Goal: Information Seeking & Learning: Learn about a topic

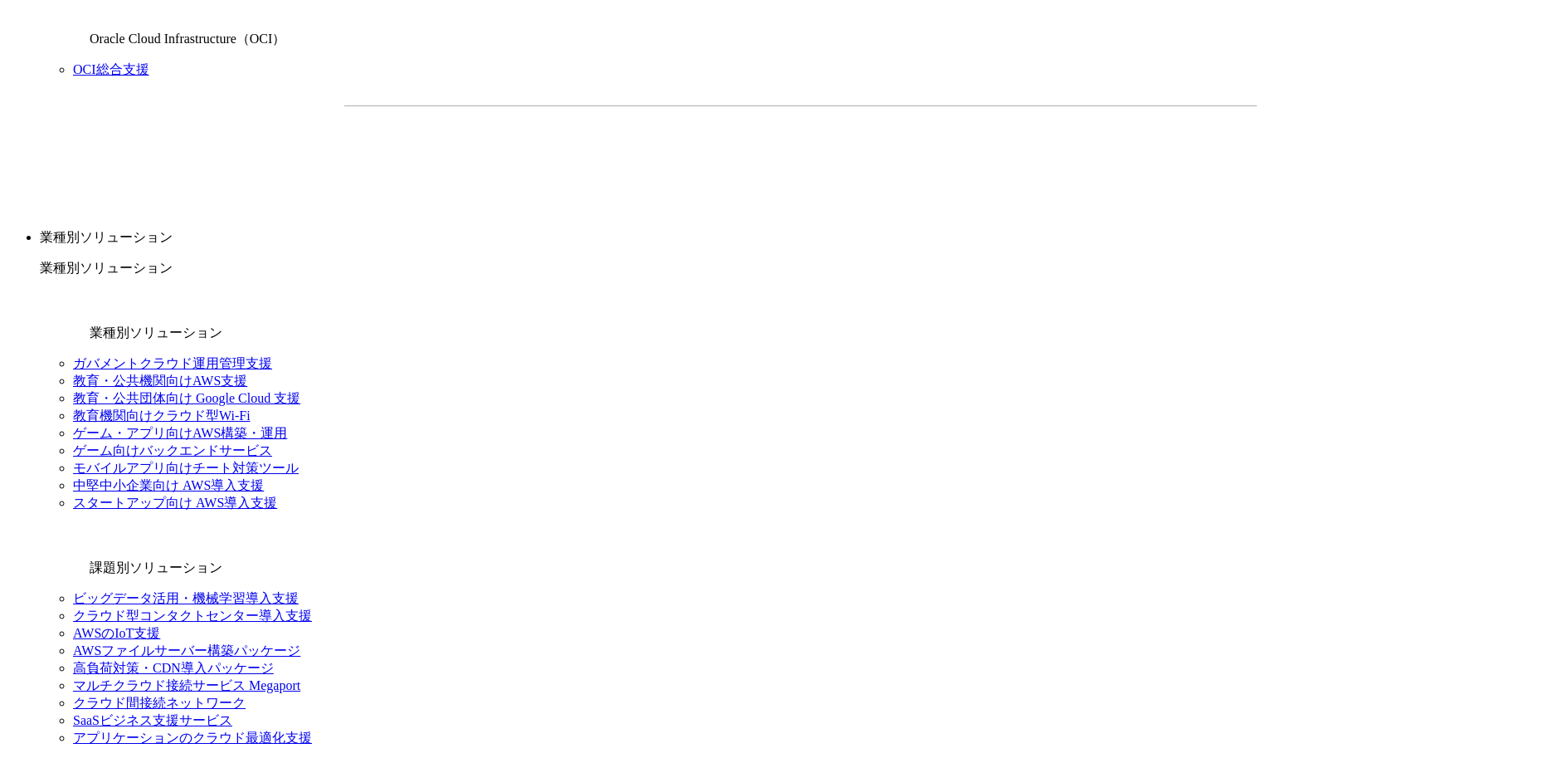
scroll to position [1626, 0]
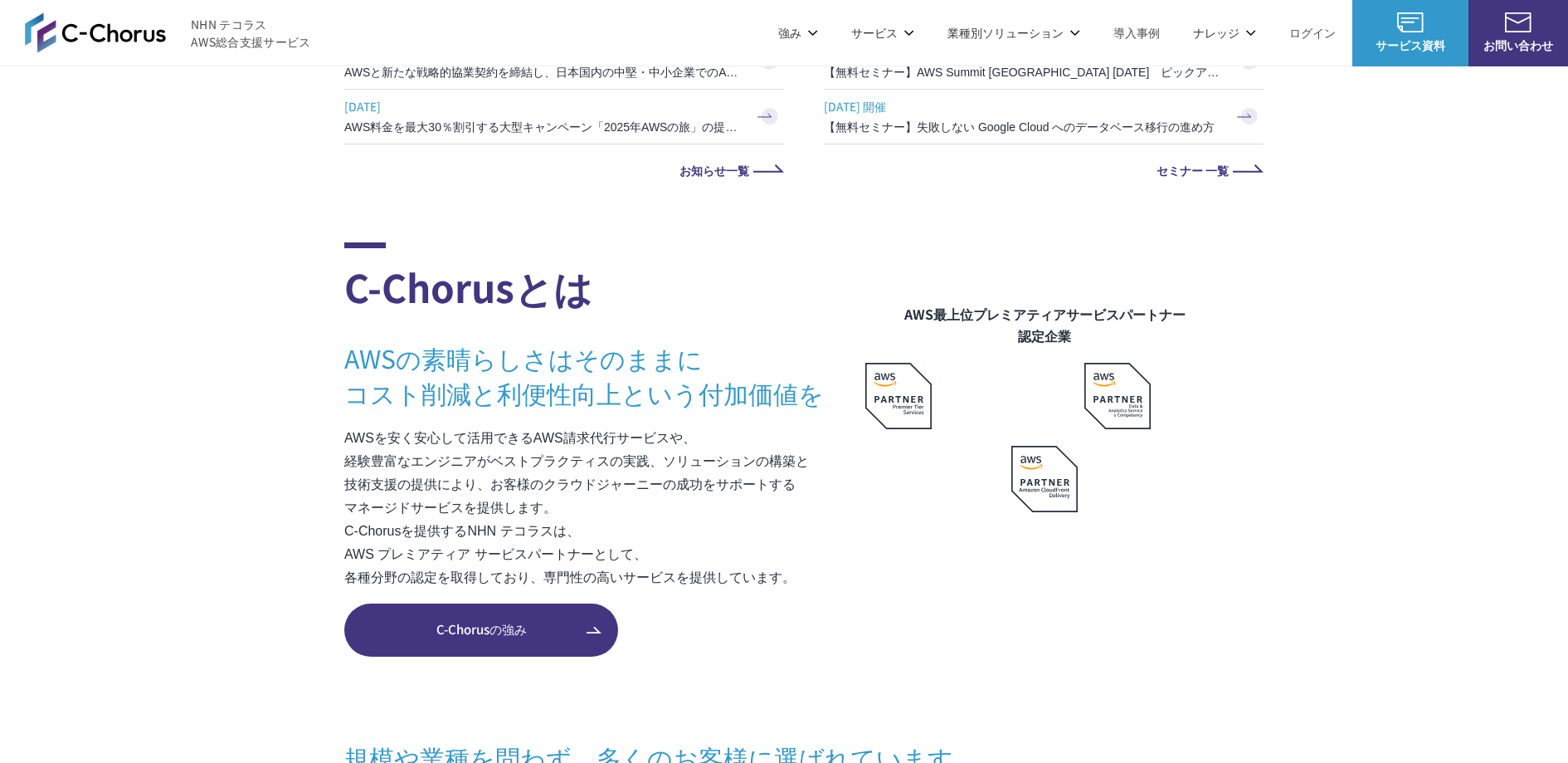
scroll to position [612, 0]
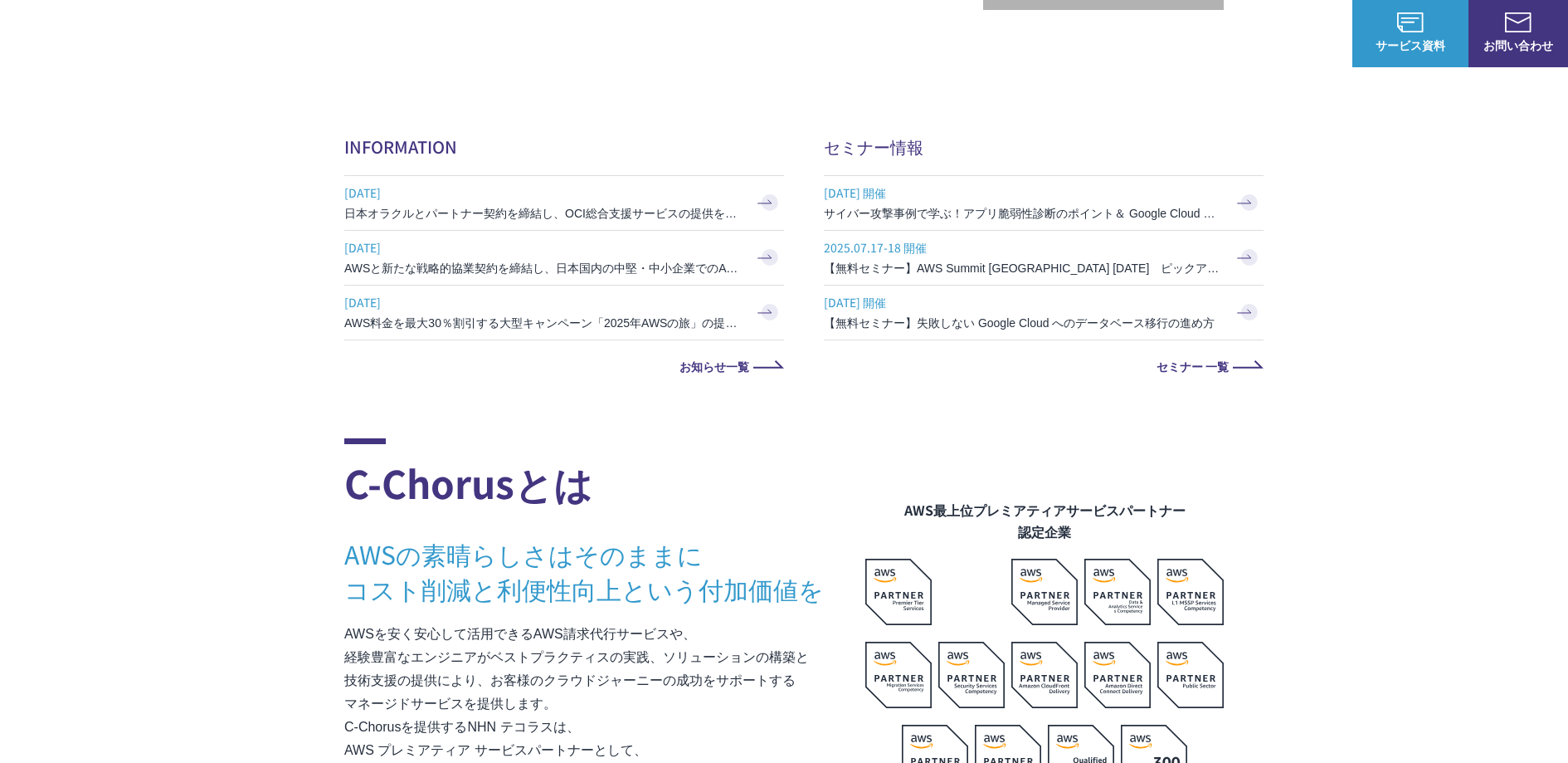
drag, startPoint x: 302, startPoint y: 142, endPoint x: 917, endPoint y: 353, distance: 650.2
click at [916, 353] on div "業種別ソリューション ガバメントクラウド運用管理支援 教育・公共機関向けAWS支援 教育・公共団体向け Google Cloud 支援 教育機関向けクラウド型…" at bounding box center [784, 275] width 1568 height 418
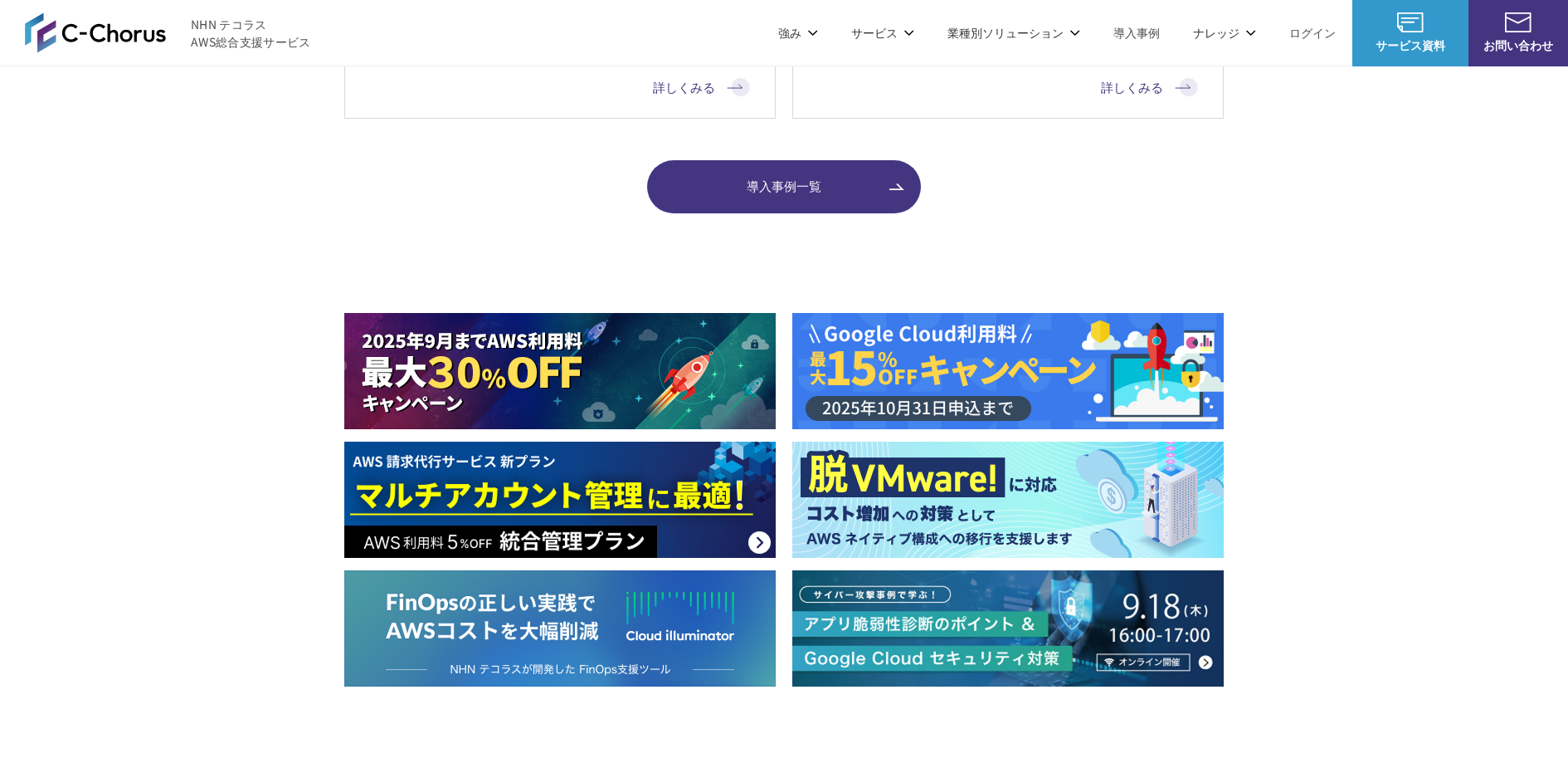
scroll to position [2056, 0]
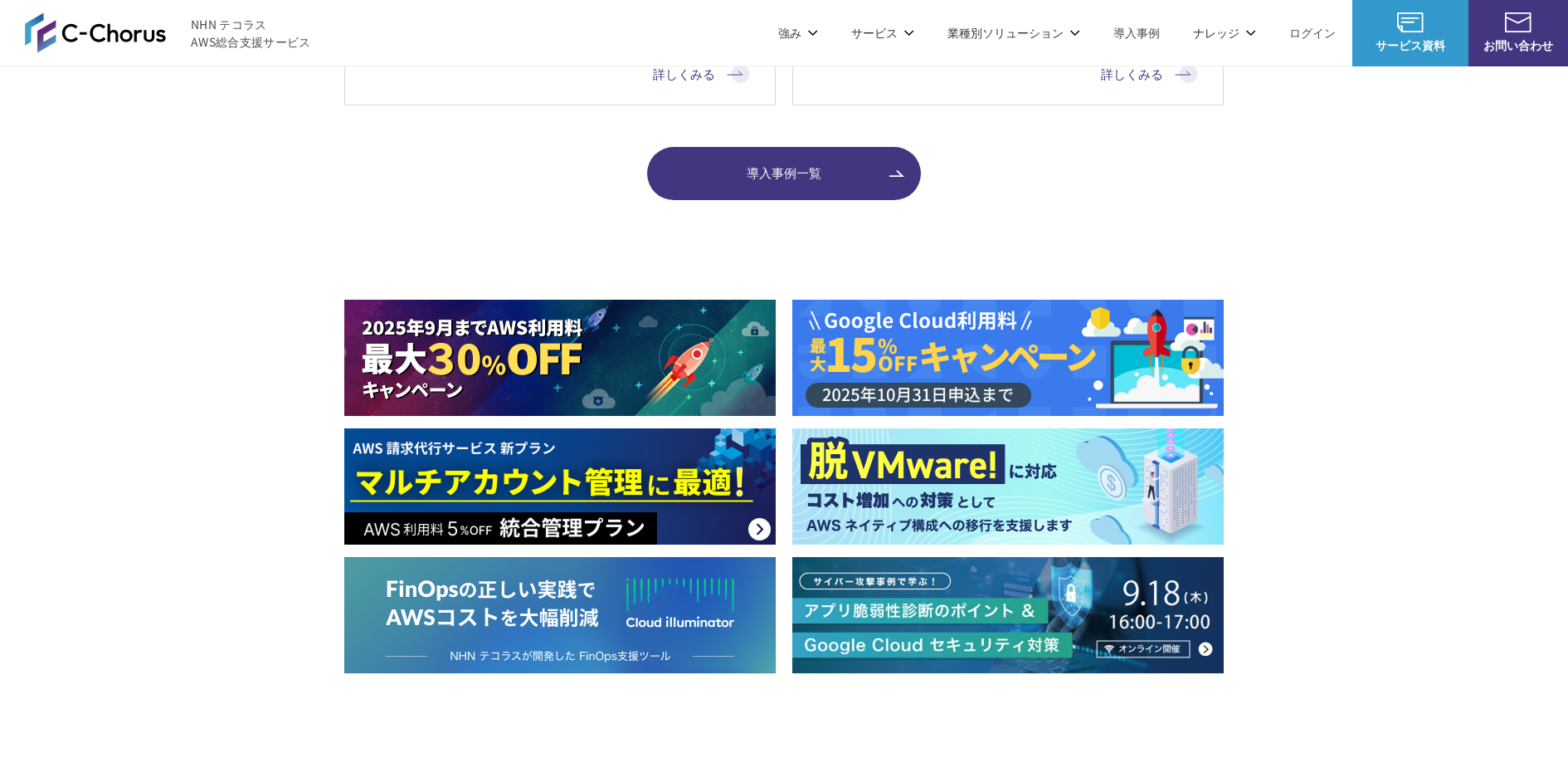
click at [593, 341] on img at bounding box center [560, 358] width 432 height 116
click at [657, 450] on img at bounding box center [560, 486] width 432 height 116
click at [912, 361] on img at bounding box center [1009, 358] width 432 height 116
click at [932, 481] on img at bounding box center [1009, 486] width 432 height 116
drag, startPoint x: 715, startPoint y: 597, endPoint x: 721, endPoint y: 590, distance: 9.2
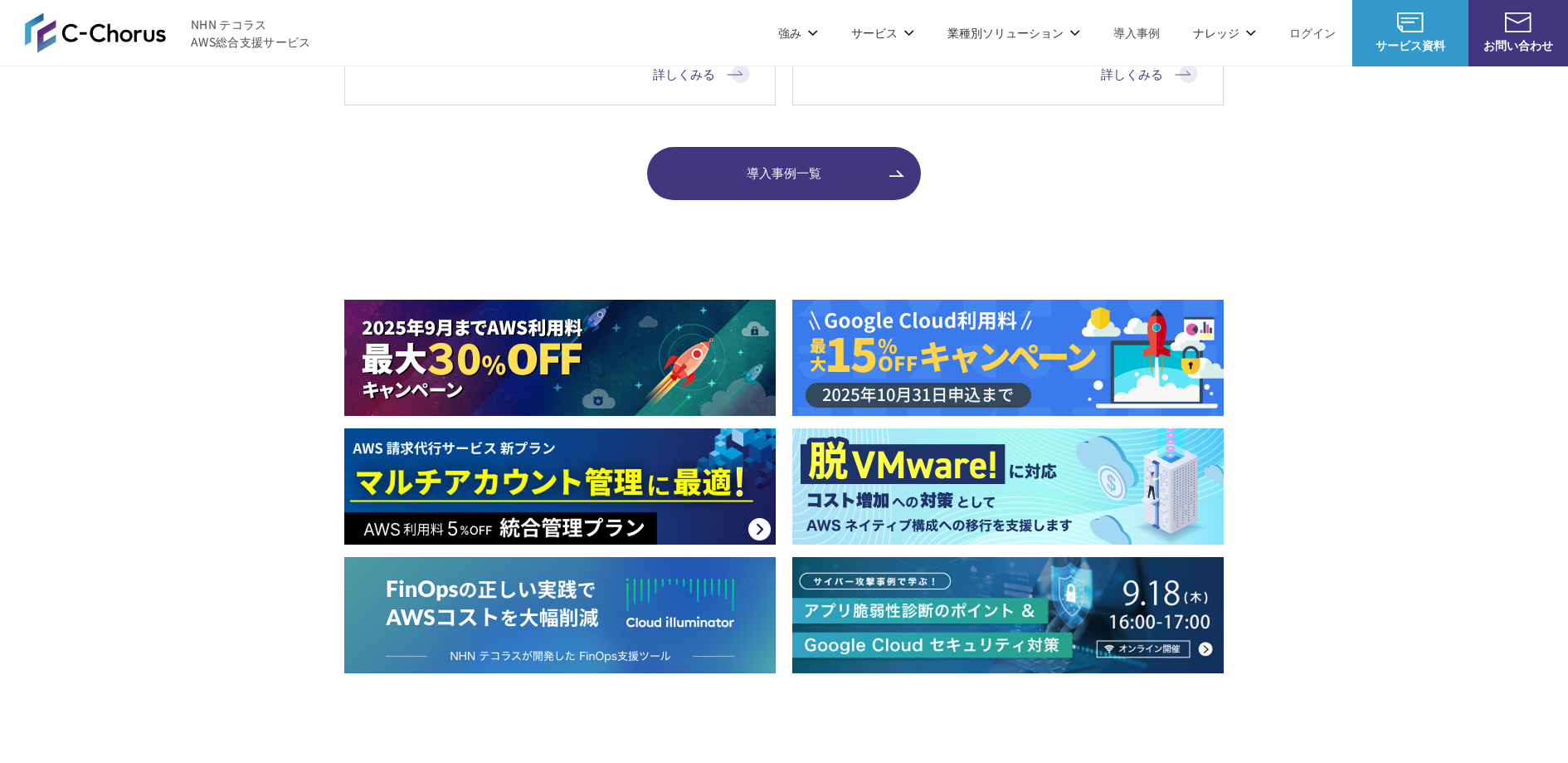
click at [715, 597] on img at bounding box center [560, 615] width 432 height 116
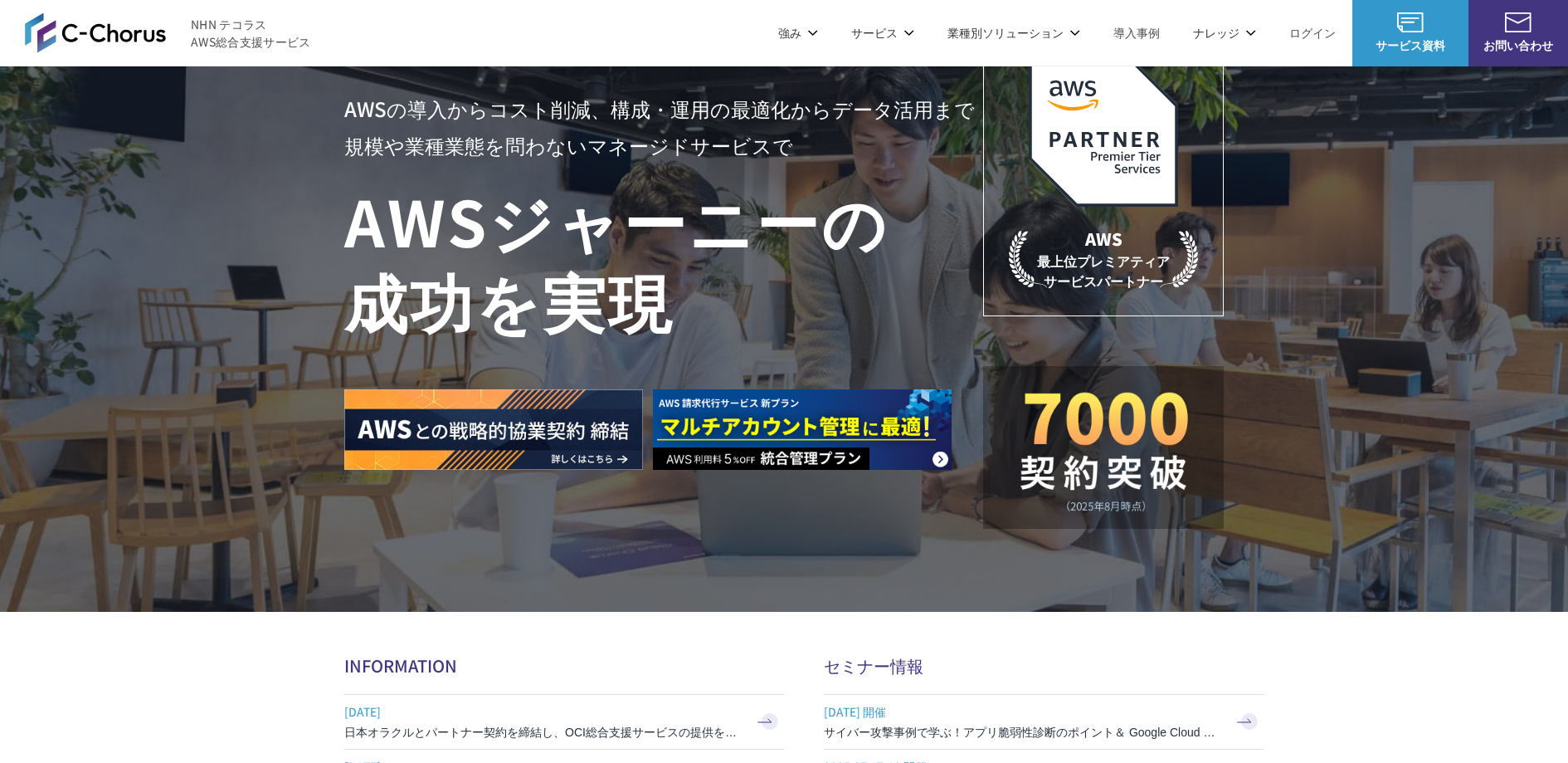
scroll to position [0, 0]
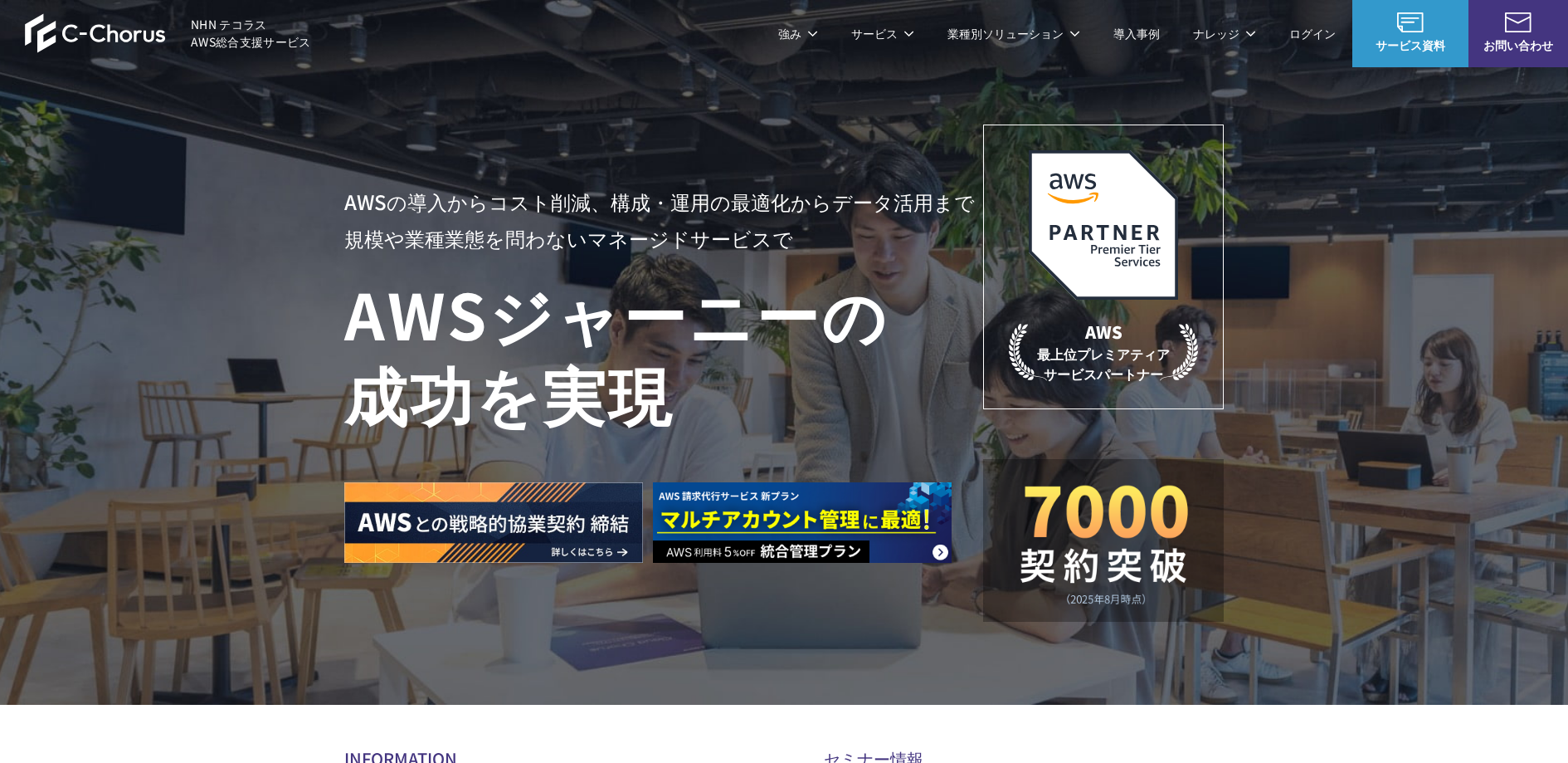
click at [433, 140] on link "AWS請求代行サービス" at bounding box center [416, 141] width 117 height 16
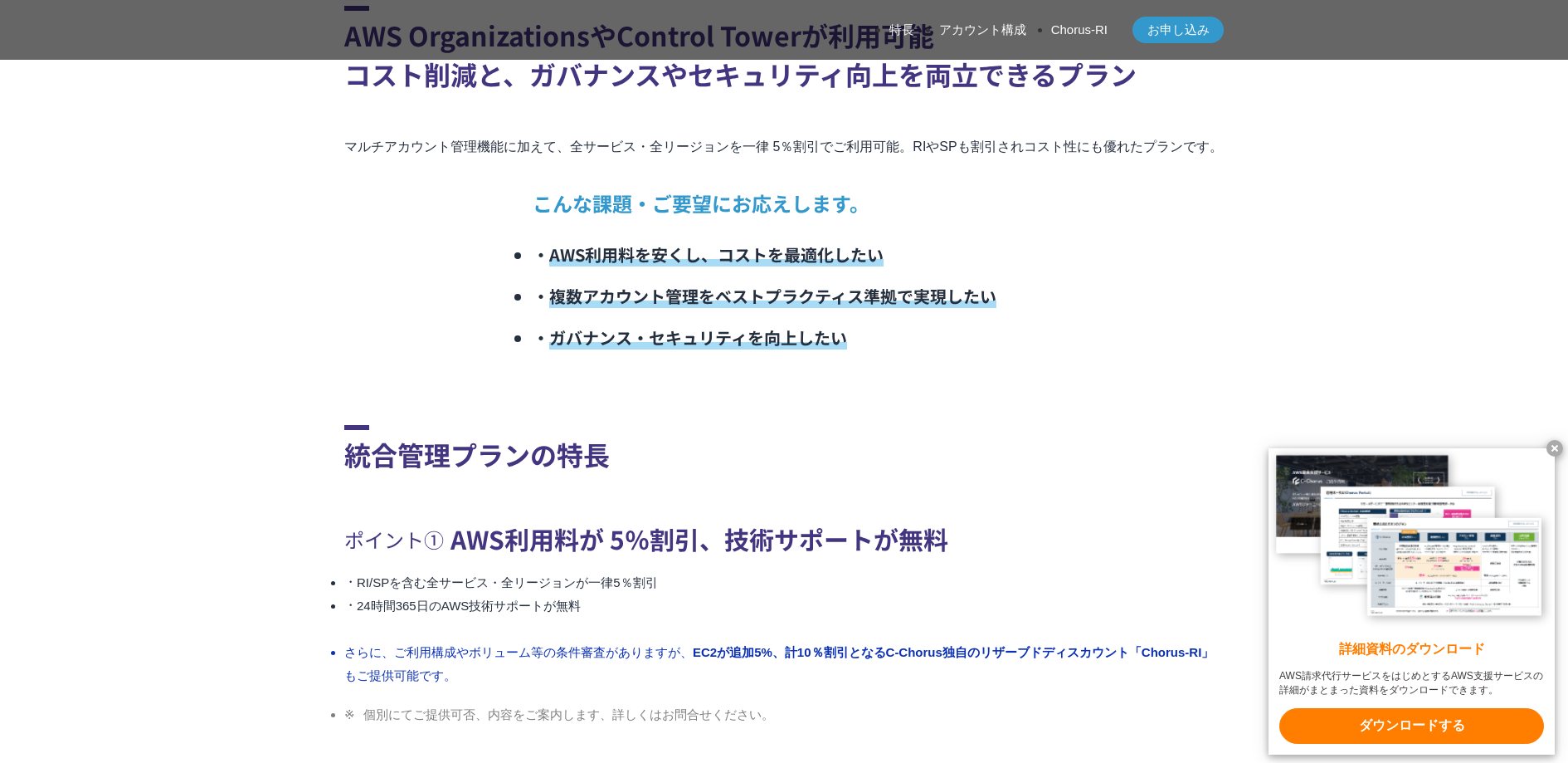
scroll to position [3846, 0]
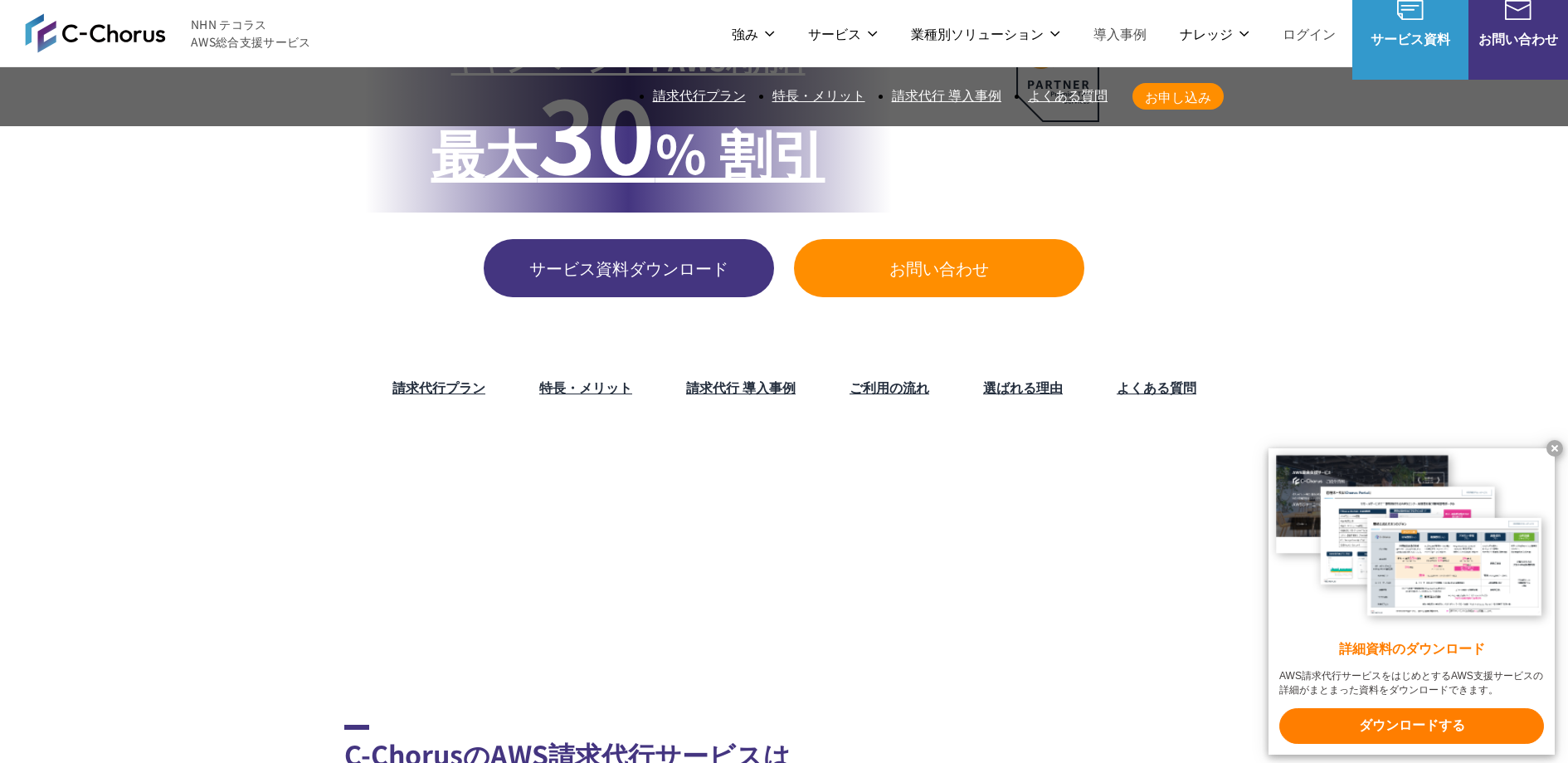
scroll to position [217, 0]
